Goal: Task Accomplishment & Management: Complete application form

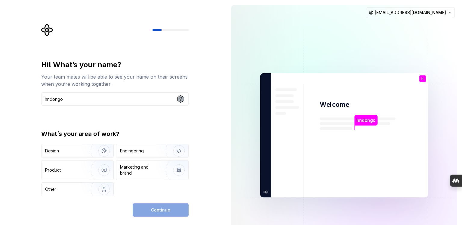
click at [154, 208] on div "Continue" at bounding box center [161, 210] width 56 height 13
click at [63, 99] on input "hndongo" at bounding box center [114, 99] width 147 height 13
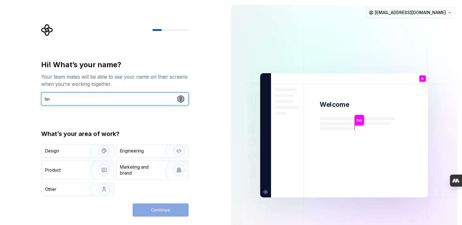
type input "h"
type input "hndongo"
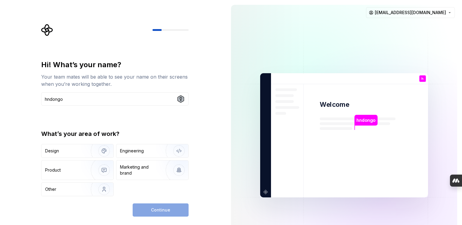
drag, startPoint x: 258, startPoint y: 151, endPoint x: 219, endPoint y: 133, distance: 42.6
click at [219, 133] on div "Hi! What’s your name? Your team mates will be able to see your name on their sc…" at bounding box center [113, 135] width 226 height 271
drag, startPoint x: 138, startPoint y: 149, endPoint x: 129, endPoint y: 155, distance: 11.0
click at [138, 148] on div "Engineering" at bounding box center [132, 151] width 24 height 6
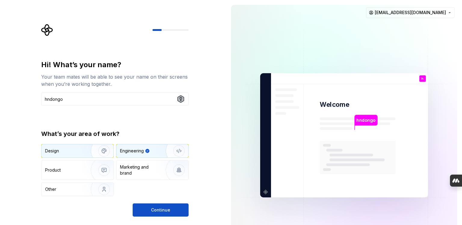
click at [85, 156] on img "button" at bounding box center [100, 151] width 38 height 40
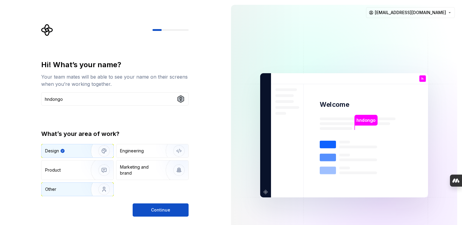
click at [86, 192] on img "button" at bounding box center [100, 190] width 38 height 40
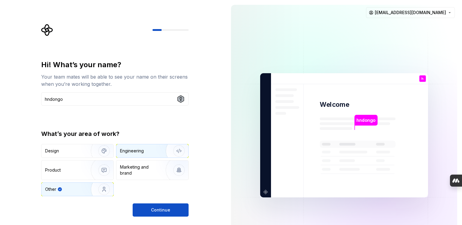
click at [150, 153] on div "Engineering" at bounding box center [144, 151] width 48 height 6
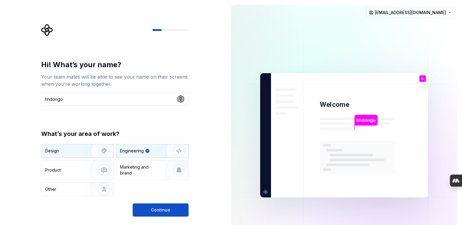
click at [53, 151] on div "Design" at bounding box center [52, 151] width 14 height 6
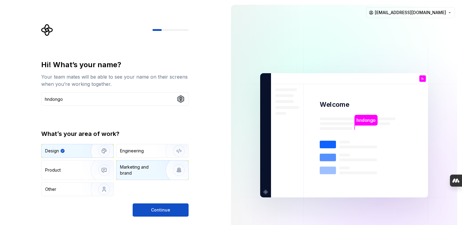
click at [139, 169] on div "Marketing and brand" at bounding box center [140, 170] width 41 height 12
click at [82, 152] on img "button" at bounding box center [100, 151] width 38 height 40
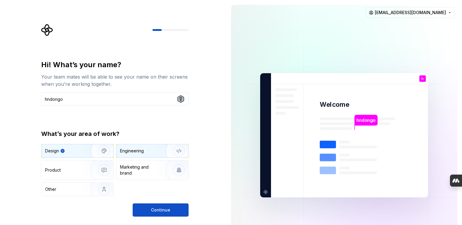
click at [141, 152] on div "Engineering" at bounding box center [132, 151] width 24 height 6
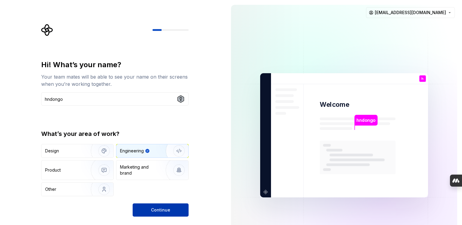
click at [165, 209] on span "Continue" at bounding box center [160, 210] width 19 height 6
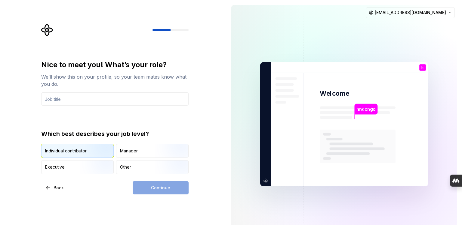
click at [61, 151] on div "Individual contributor" at bounding box center [65, 151] width 41 height 6
click at [137, 151] on div "Manager" at bounding box center [129, 151] width 18 height 6
click at [77, 152] on div "Individual contributor" at bounding box center [65, 151] width 41 height 6
click at [74, 101] on input "text" at bounding box center [114, 99] width 147 height 13
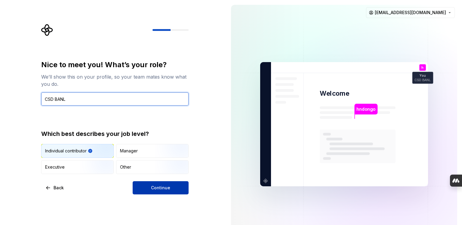
type input "CSD BANL"
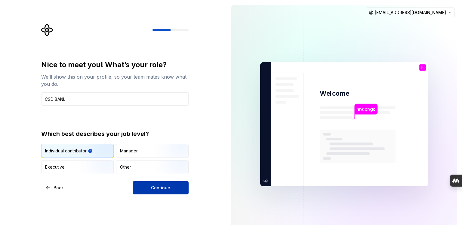
click at [172, 189] on button "Continue" at bounding box center [161, 188] width 56 height 13
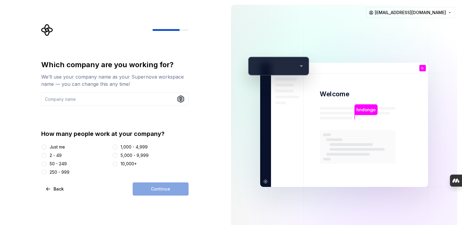
click at [60, 157] on div "2 - 49" at bounding box center [56, 156] width 12 height 6
click at [47, 157] on button "2 - 49" at bounding box center [44, 155] width 5 height 5
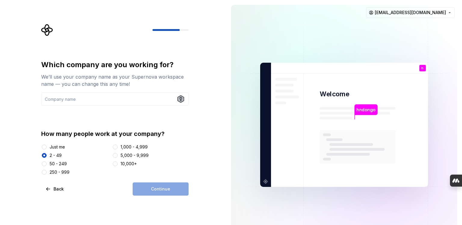
click at [62, 170] on div "250 - 999" at bounding box center [60, 173] width 20 height 6
click at [47, 170] on button "250 - 999" at bounding box center [44, 172] width 5 height 5
click at [63, 159] on div "Just me 2 - 49 50 - 249 250 - 999 1,000 - 4,999 5,000 - 9,999 10,000+" at bounding box center [114, 159] width 147 height 31
click at [59, 163] on div "50 - 249" at bounding box center [58, 164] width 17 height 6
click at [47, 163] on button "50 - 249" at bounding box center [44, 164] width 5 height 5
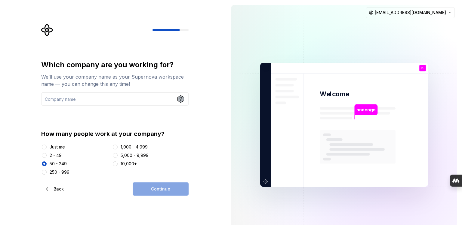
click at [63, 153] on div "2 - 49" at bounding box center [75, 156] width 69 height 6
click at [79, 101] on input "text" at bounding box center [114, 99] width 147 height 13
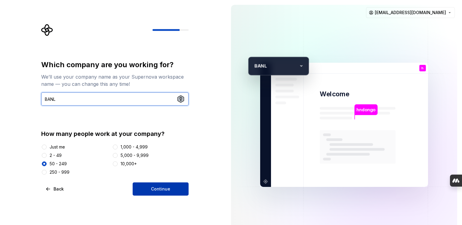
type input "BANL"
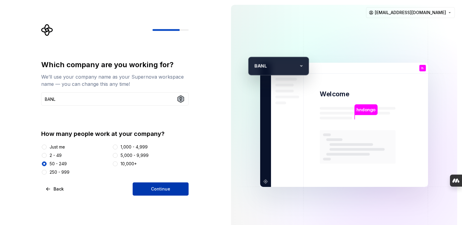
click at [150, 189] on button "Continue" at bounding box center [161, 189] width 56 height 13
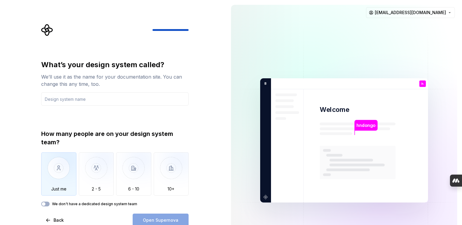
click at [61, 185] on img "button" at bounding box center [58, 173] width 35 height 40
click at [52, 204] on label "We don't have a dedicated design system team" at bounding box center [94, 204] width 85 height 5
click at [50, 204] on button "We don't have a dedicated design system team" at bounding box center [45, 204] width 8 height 5
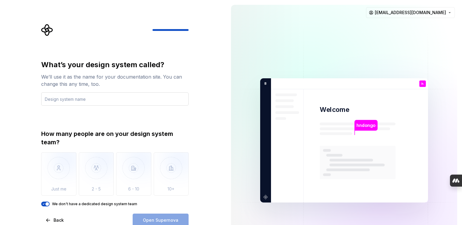
click at [77, 100] on input "text" at bounding box center [114, 99] width 147 height 13
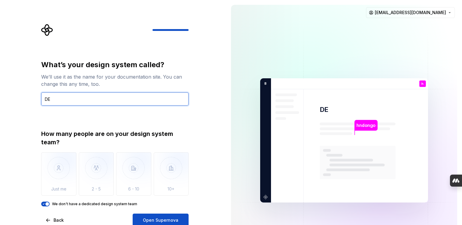
type input "D"
type input "C"
type input "B"
type input "Service de Garde"
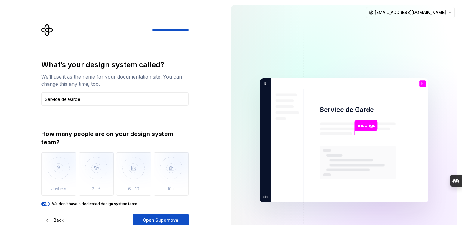
click at [202, 99] on div "What’s your design system called? We’ll use it as the name for your documentati…" at bounding box center [113, 140] width 226 height 281
click at [46, 202] on button "We don't have a dedicated design system team" at bounding box center [45, 204] width 8 height 5
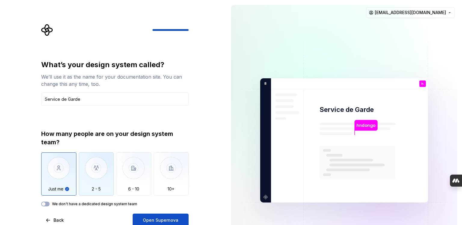
click at [97, 170] on img "button" at bounding box center [96, 173] width 35 height 40
click at [63, 170] on img "button" at bounding box center [58, 173] width 35 height 40
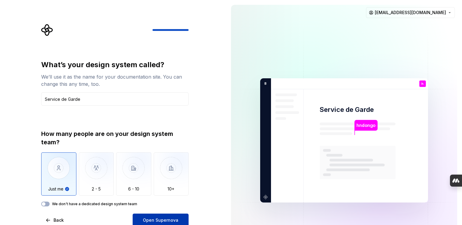
click at [172, 218] on span "Open Supernova" at bounding box center [160, 221] width 35 height 6
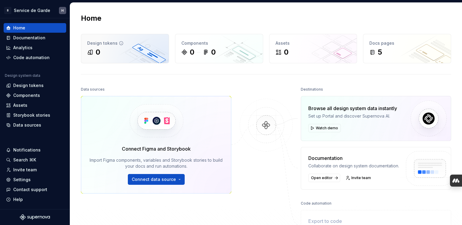
click at [109, 55] on div "0" at bounding box center [124, 53] width 75 height 10
